Goal: Transaction & Acquisition: Purchase product/service

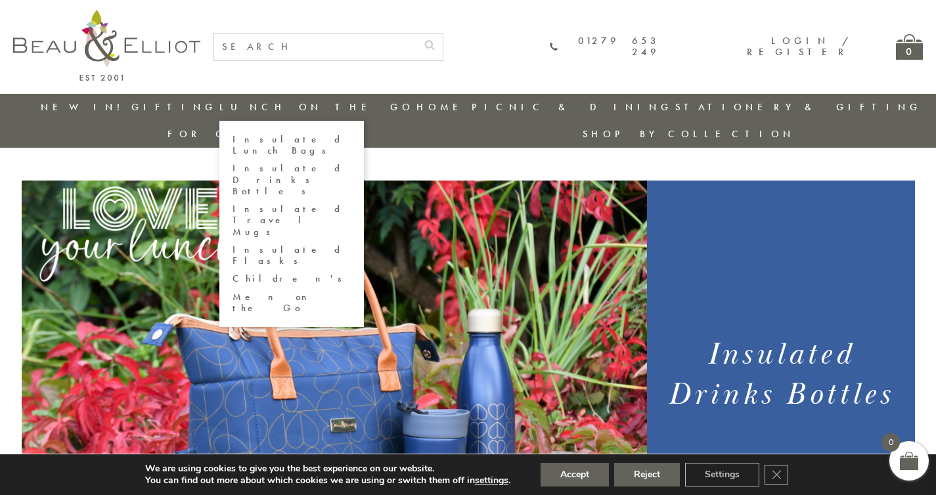
click at [240, 166] on link "Insulated Drinks Bottles" at bounding box center [292, 180] width 118 height 34
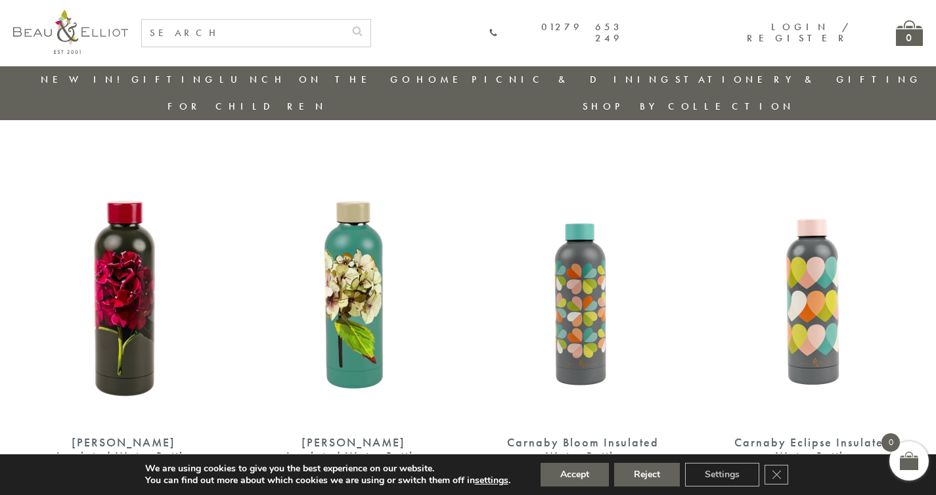
scroll to position [474, 0]
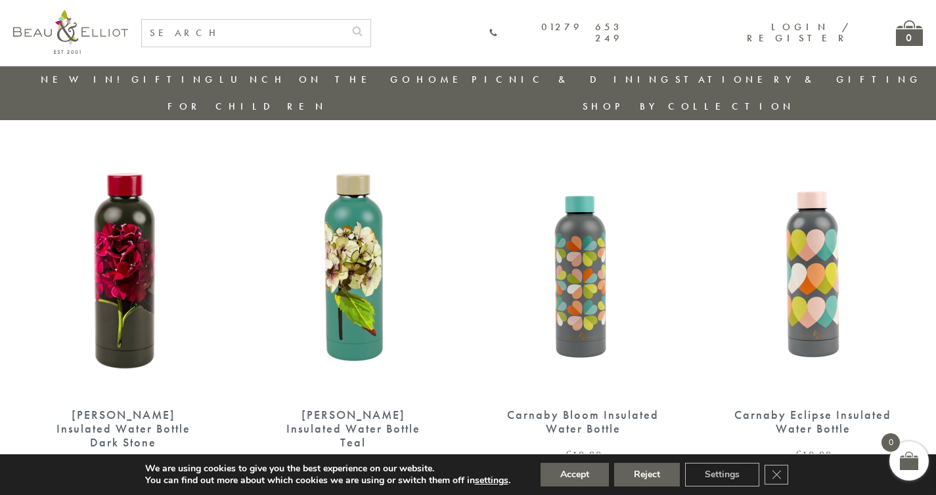
click at [95, 251] on img at bounding box center [124, 264] width 204 height 263
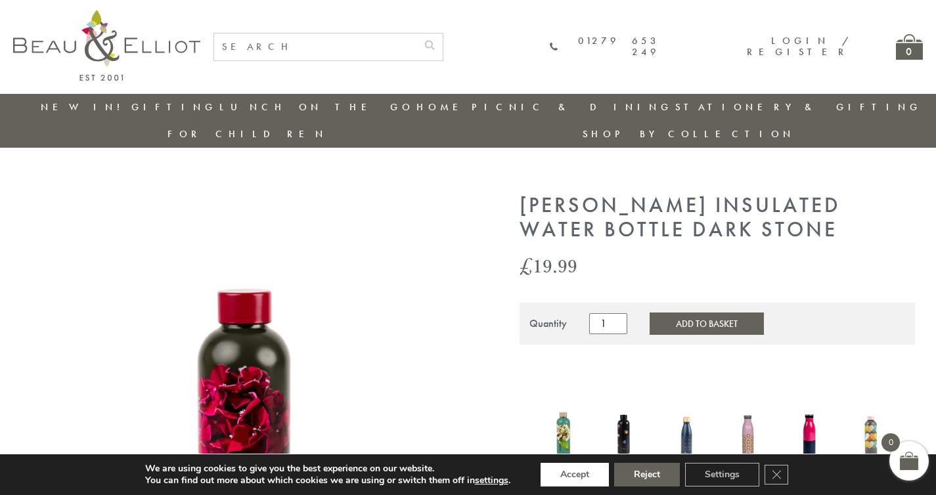
click at [586, 476] on button "Accept" at bounding box center [575, 475] width 68 height 24
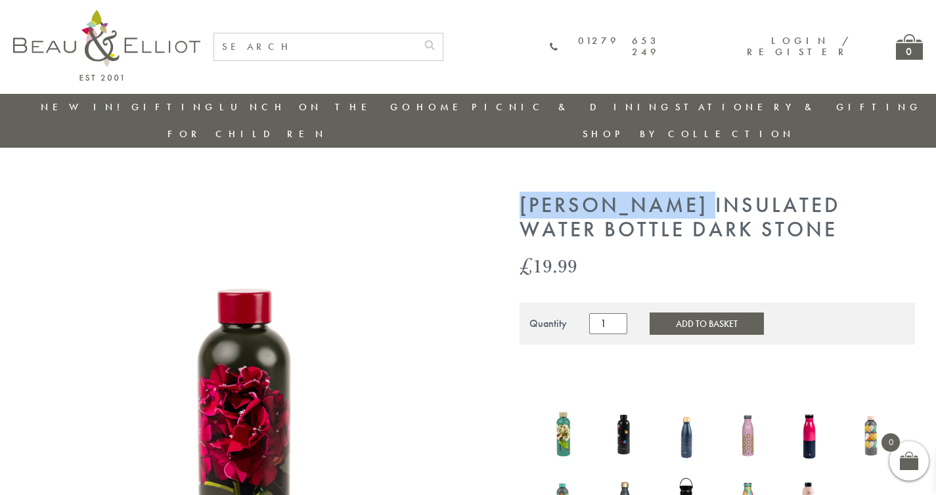
drag, startPoint x: 518, startPoint y: 172, endPoint x: 706, endPoint y: 173, distance: 187.9
copy h1 "[PERSON_NAME]"
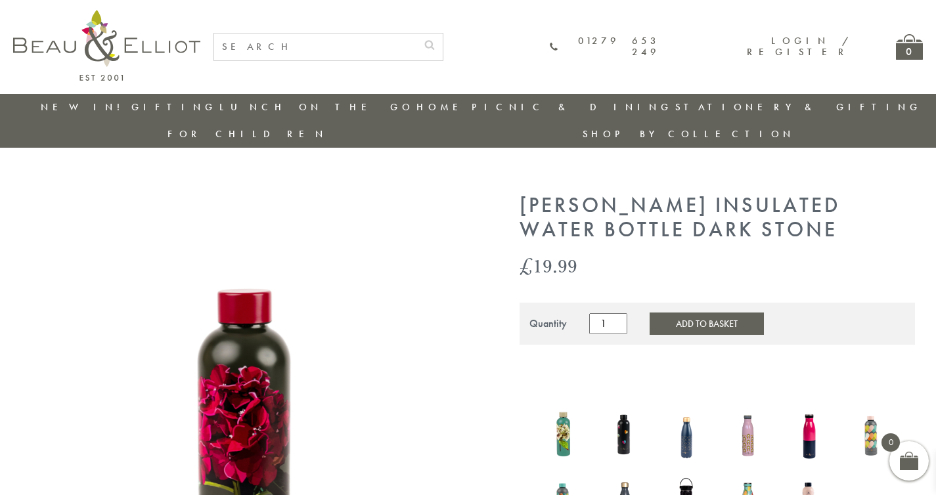
click at [363, 46] on input "text" at bounding box center [315, 46] width 202 height 27
paste input "[PERSON_NAME]"
type input "[PERSON_NAME]"
click at [416, 33] on button "submit" at bounding box center [429, 43] width 26 height 21
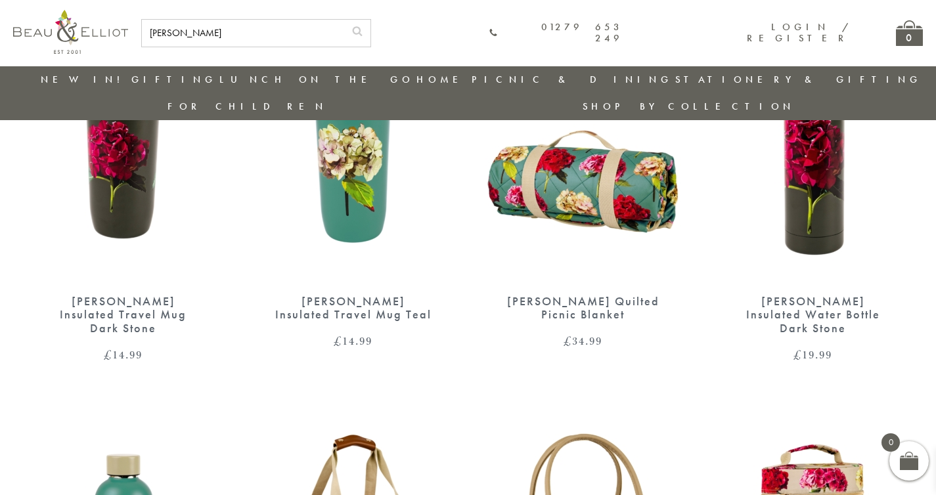
scroll to position [126, 0]
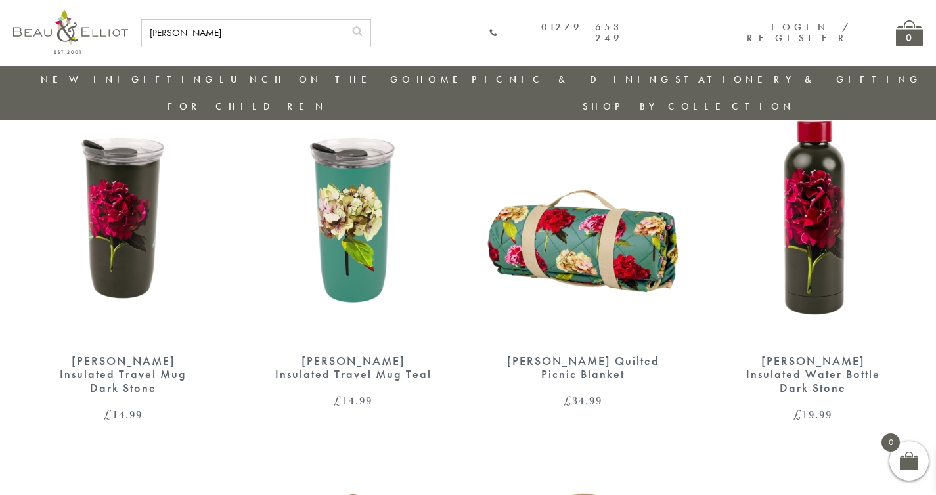
click at [815, 163] on img at bounding box center [813, 210] width 204 height 263
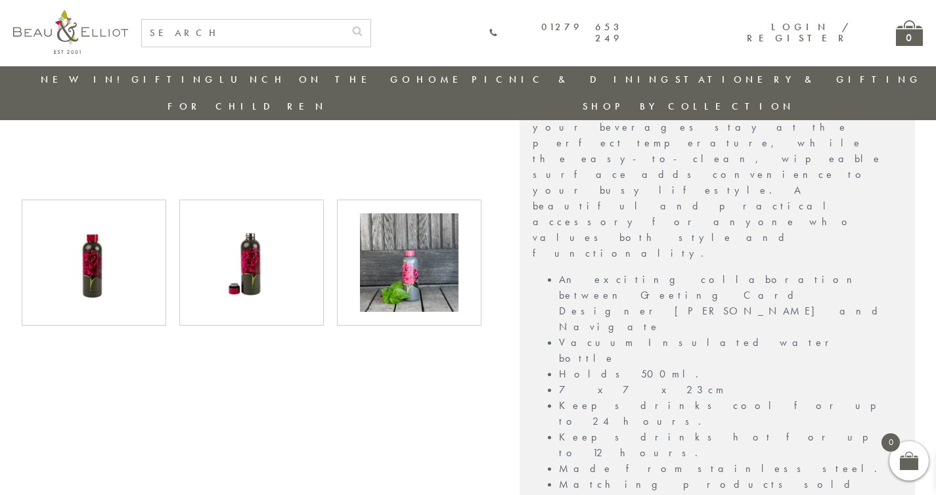
scroll to position [606, 0]
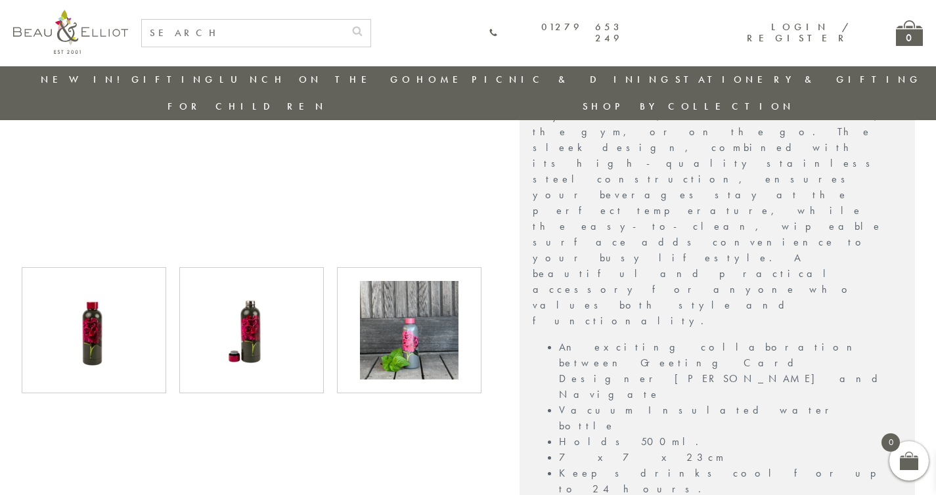
click at [372, 324] on img at bounding box center [409, 330] width 99 height 99
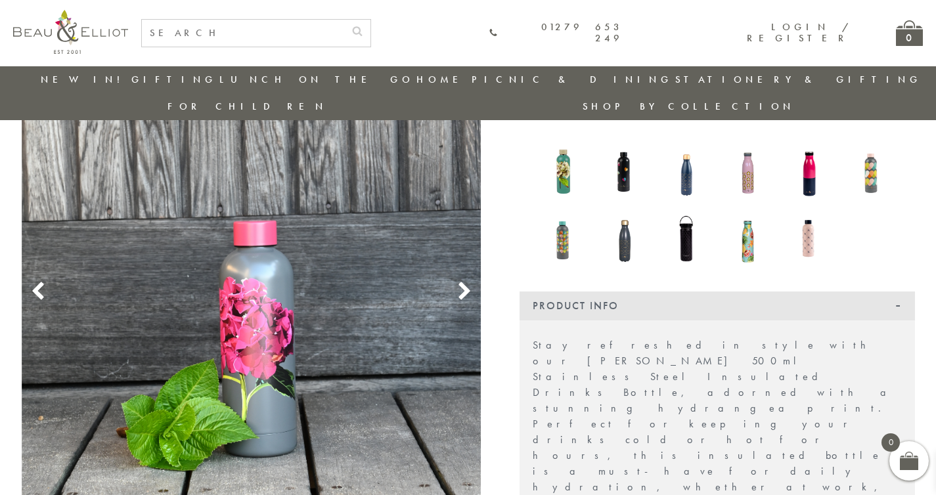
scroll to position [236, 0]
click at [464, 281] on use at bounding box center [463, 290] width 11 height 18
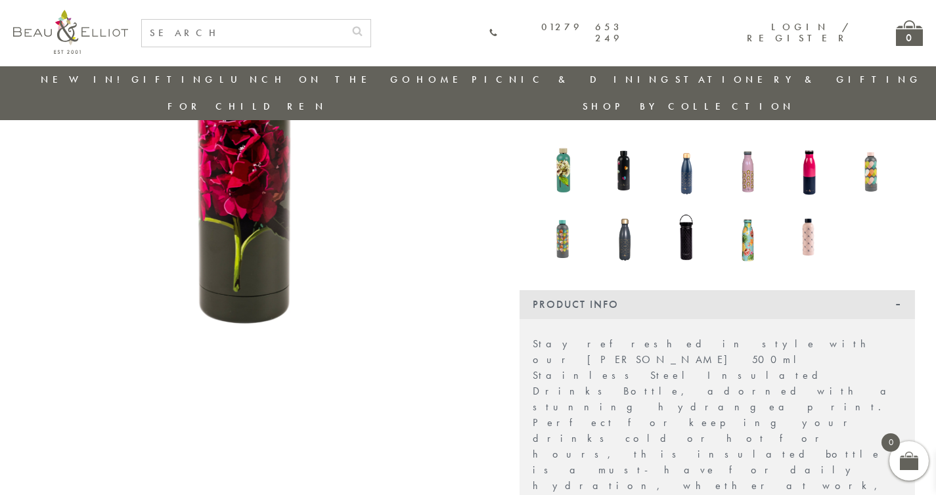
click at [464, 281] on use at bounding box center [463, 290] width 11 height 18
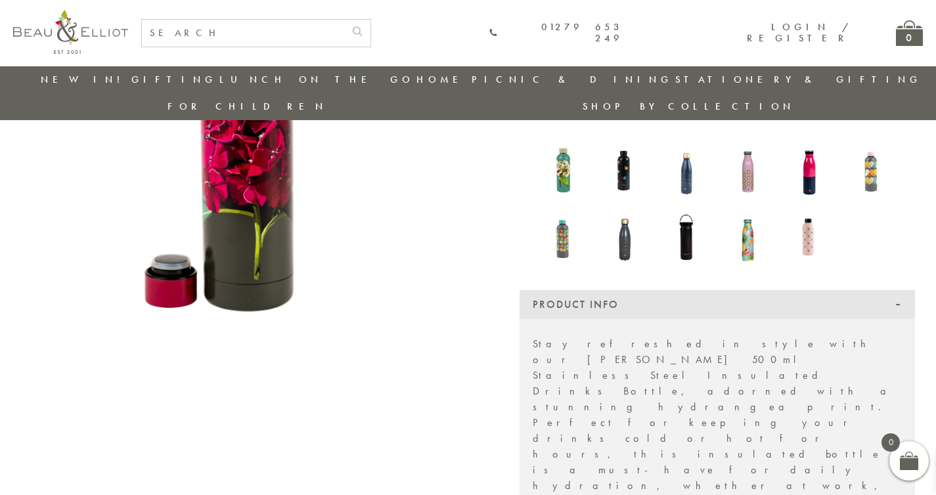
click at [464, 281] on use at bounding box center [463, 290] width 11 height 18
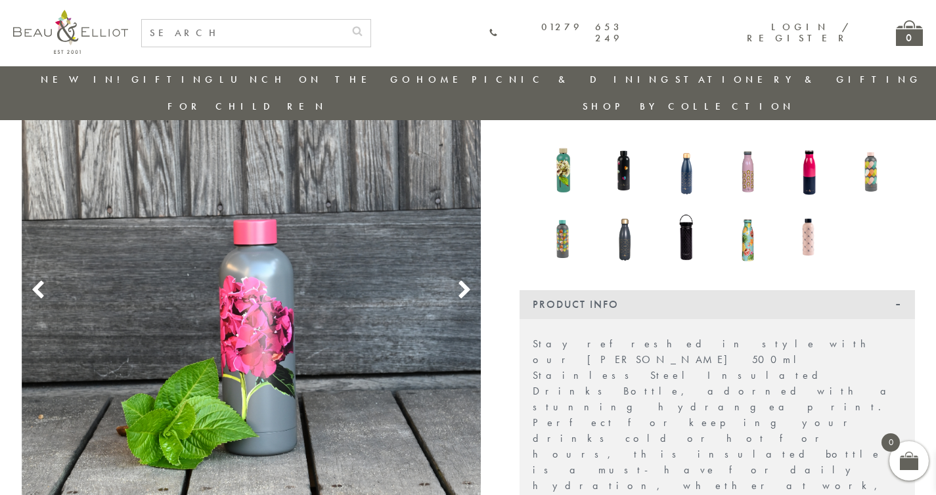
click at [46, 280] on icon at bounding box center [38, 290] width 20 height 20
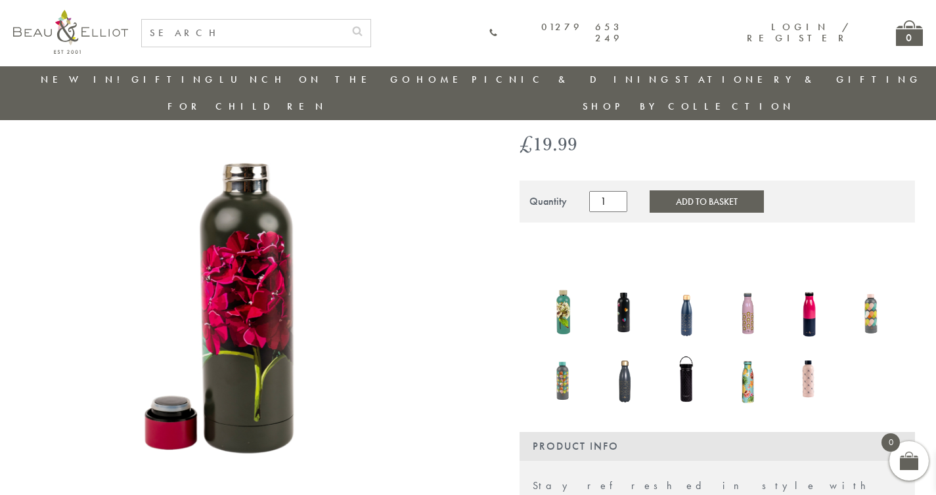
scroll to position [96, 0]
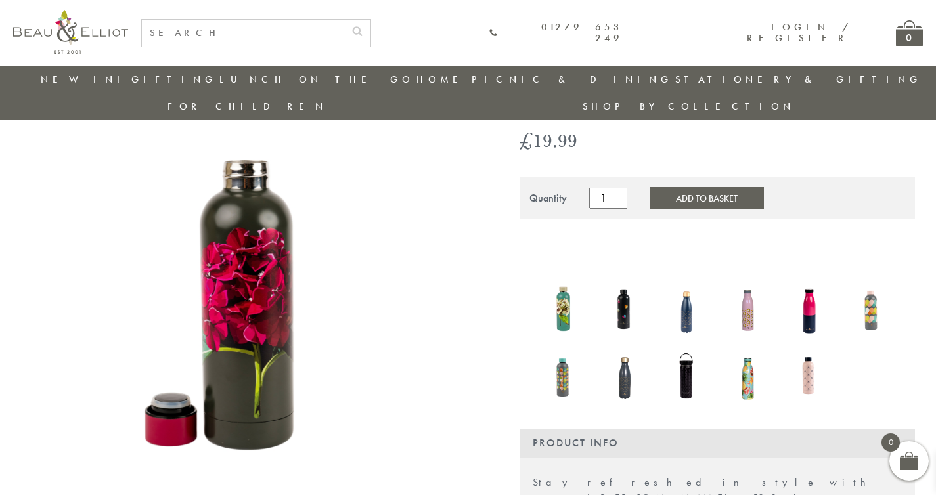
scroll to position [74, 0]
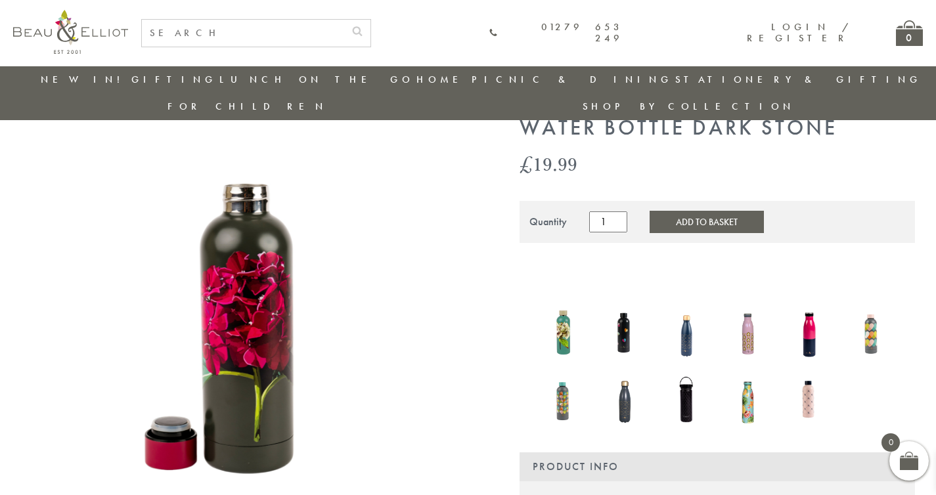
drag, startPoint x: 928, startPoint y: 116, endPoint x: 914, endPoint y: 107, distance: 17.1
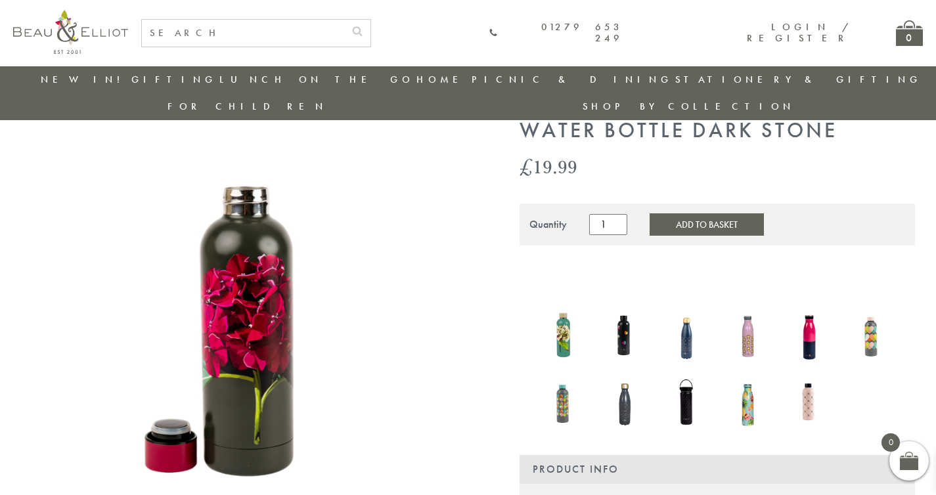
scroll to position [78, 0]
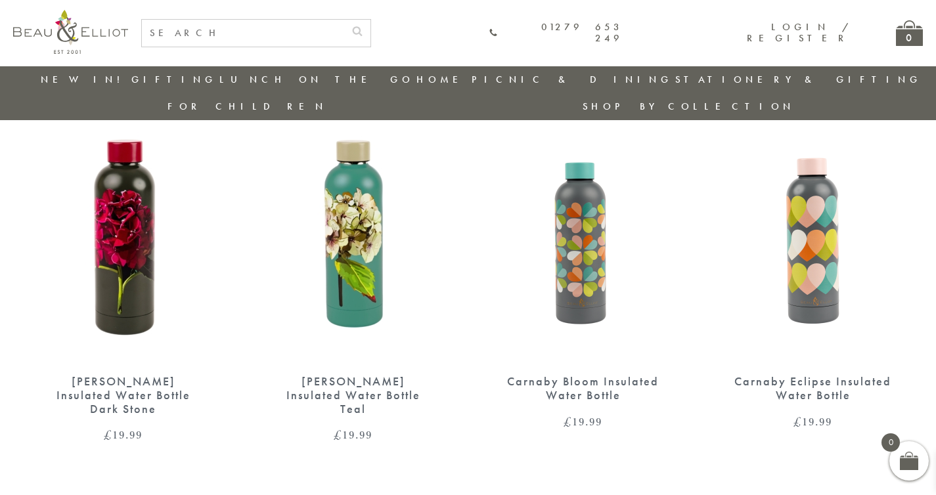
scroll to position [502, 0]
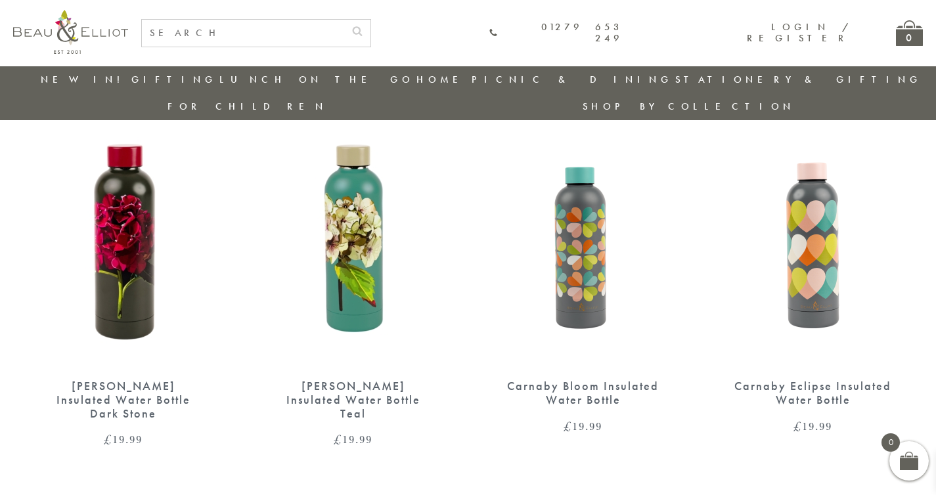
click at [136, 275] on img at bounding box center [124, 235] width 204 height 263
click at [344, 38] on input "text" at bounding box center [243, 33] width 202 height 27
type input "[PERSON_NAME]"
click at [344, 20] on button "submit" at bounding box center [357, 30] width 26 height 21
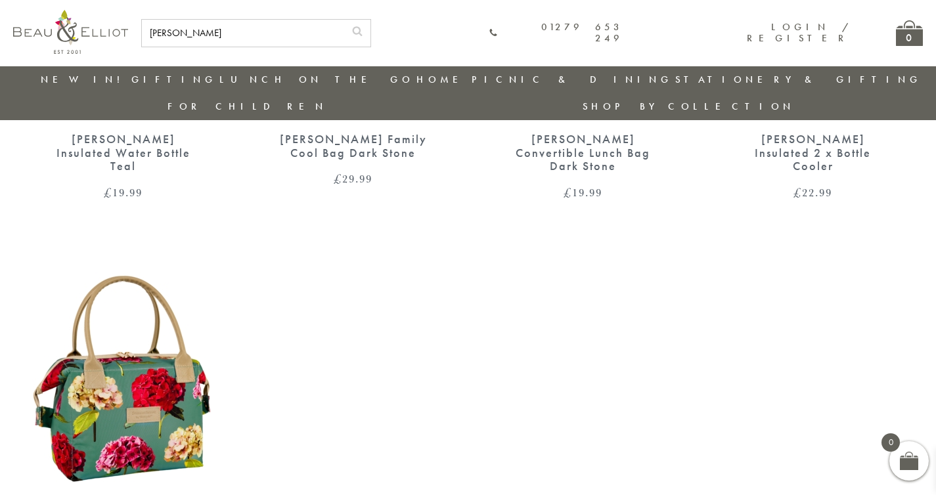
scroll to position [788, 0]
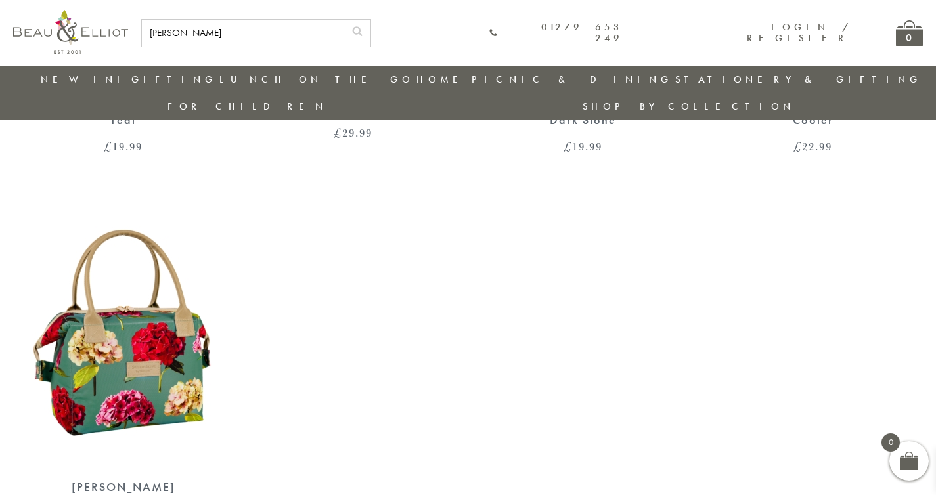
click at [111, 307] on img at bounding box center [124, 336] width 204 height 263
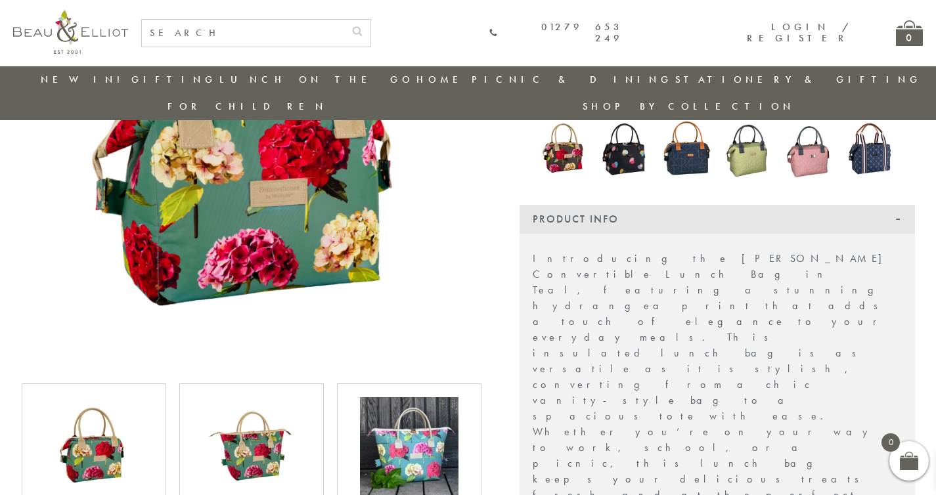
scroll to position [267, 0]
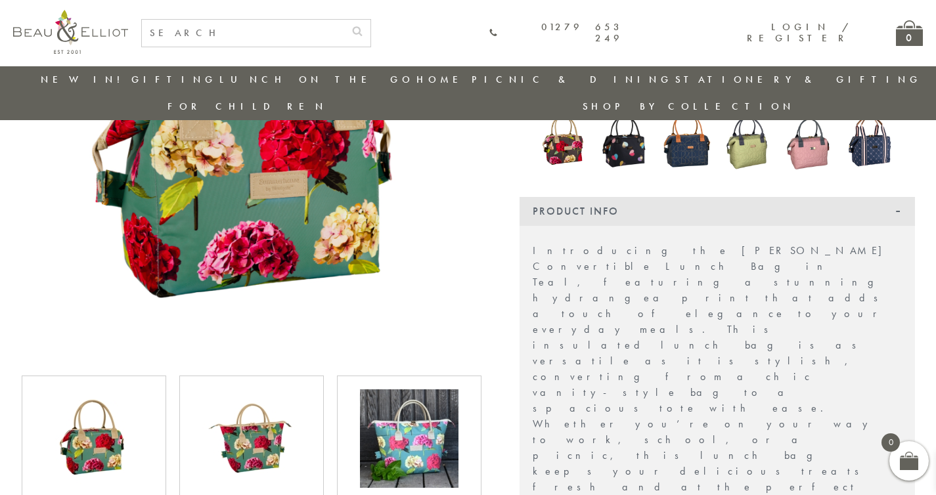
click at [390, 424] on img at bounding box center [409, 439] width 99 height 99
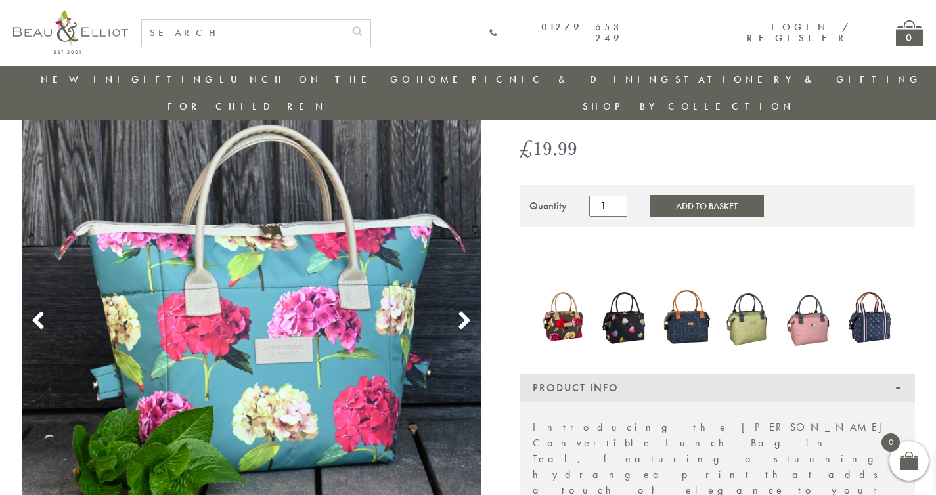
scroll to position [93, 0]
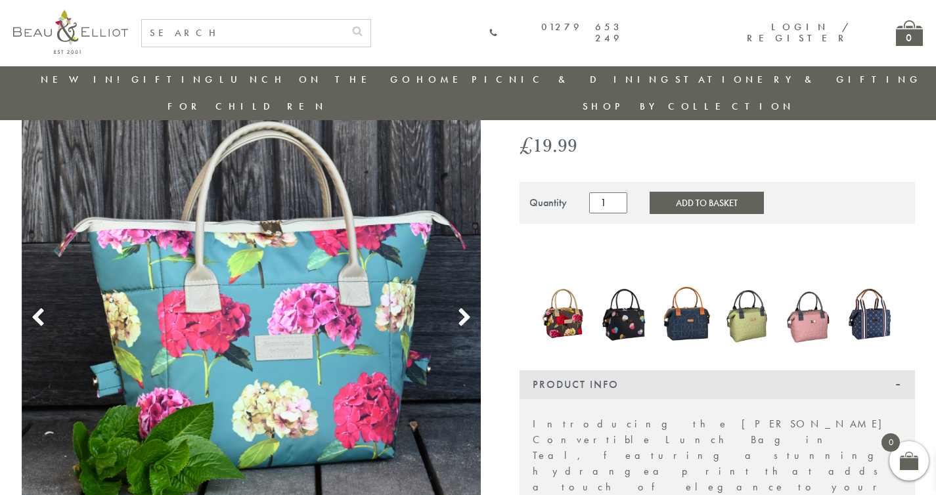
click at [462, 309] on use at bounding box center [463, 318] width 11 height 18
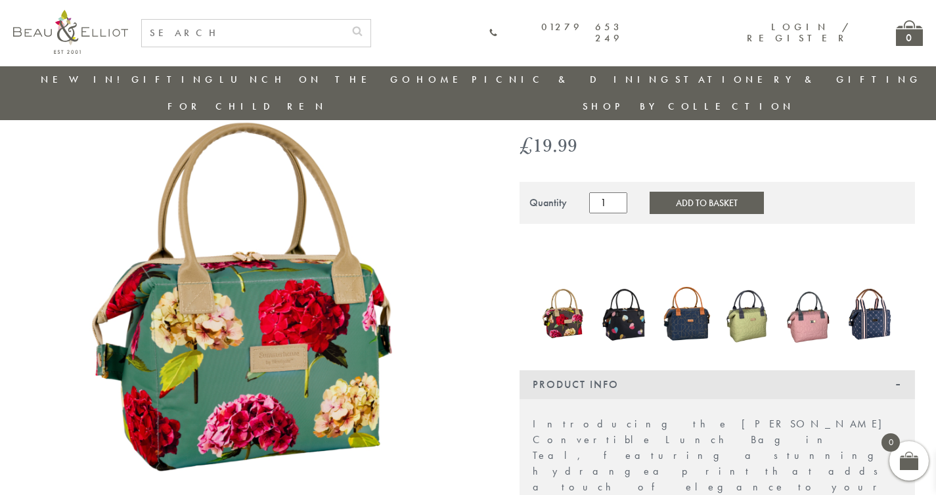
click at [462, 309] on use at bounding box center [463, 318] width 11 height 18
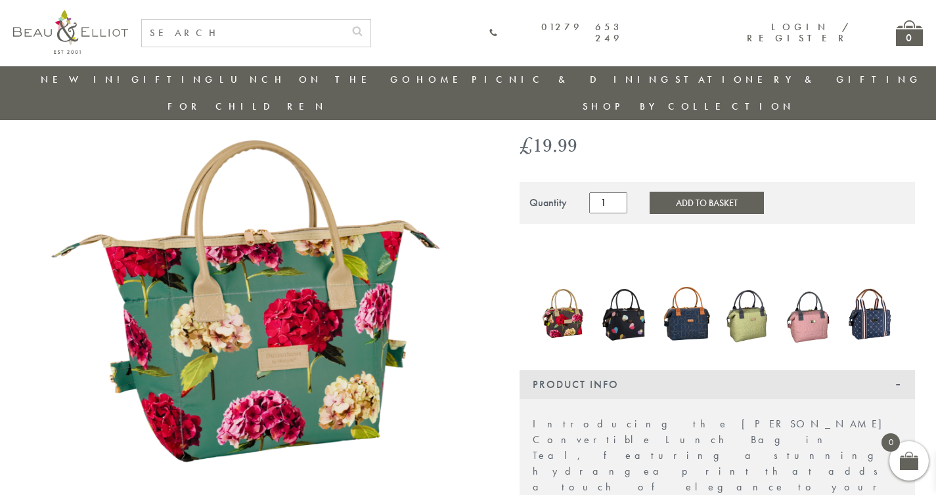
click at [311, 35] on input "text" at bounding box center [243, 33] width 202 height 27
type input "[PERSON_NAME]"
click at [344, 20] on button "submit" at bounding box center [357, 30] width 26 height 21
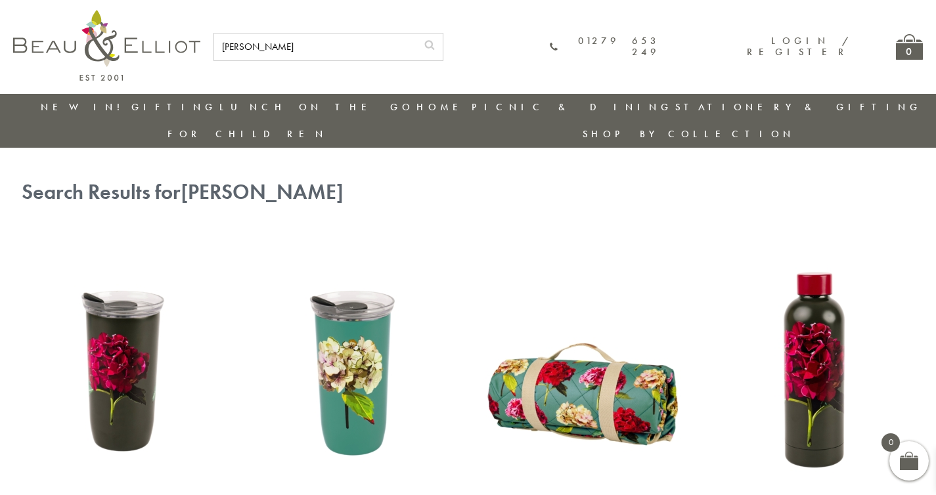
click at [811, 322] on img at bounding box center [813, 363] width 204 height 263
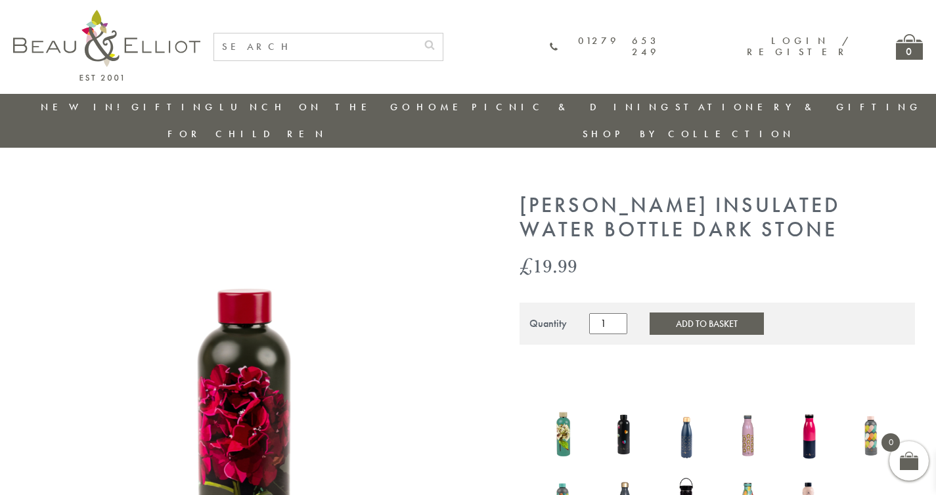
drag, startPoint x: 520, startPoint y: 175, endPoint x: 853, endPoint y: 202, distance: 334.1
click at [853, 202] on h1 "Sarah Kelleher Insulated Water Bottle Dark Stone" at bounding box center [717, 218] width 395 height 49
copy h1 "Sarah Kelleher Insulated Water Bottle Dark Stone"
